Goal: Task Accomplishment & Management: Use online tool/utility

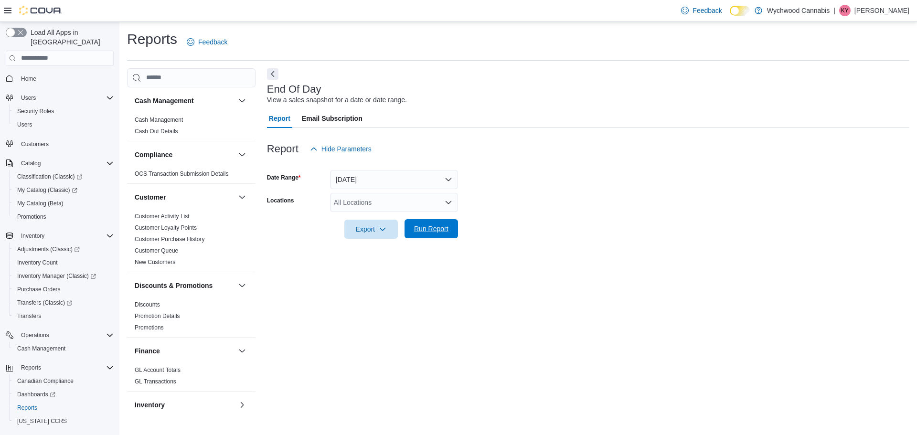
click at [435, 233] on span "Run Report" at bounding box center [431, 229] width 34 height 10
